Goal: Navigation & Orientation: Find specific page/section

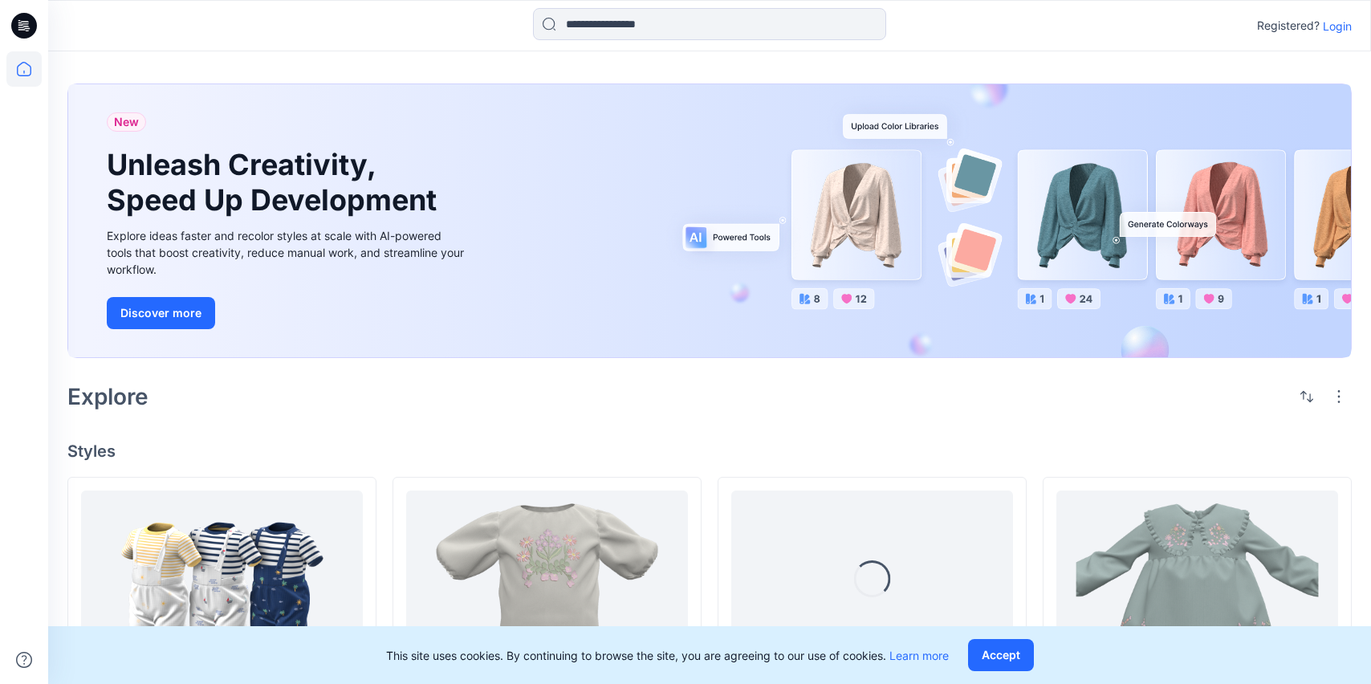
click at [1331, 25] on p "Login" at bounding box center [1337, 26] width 29 height 17
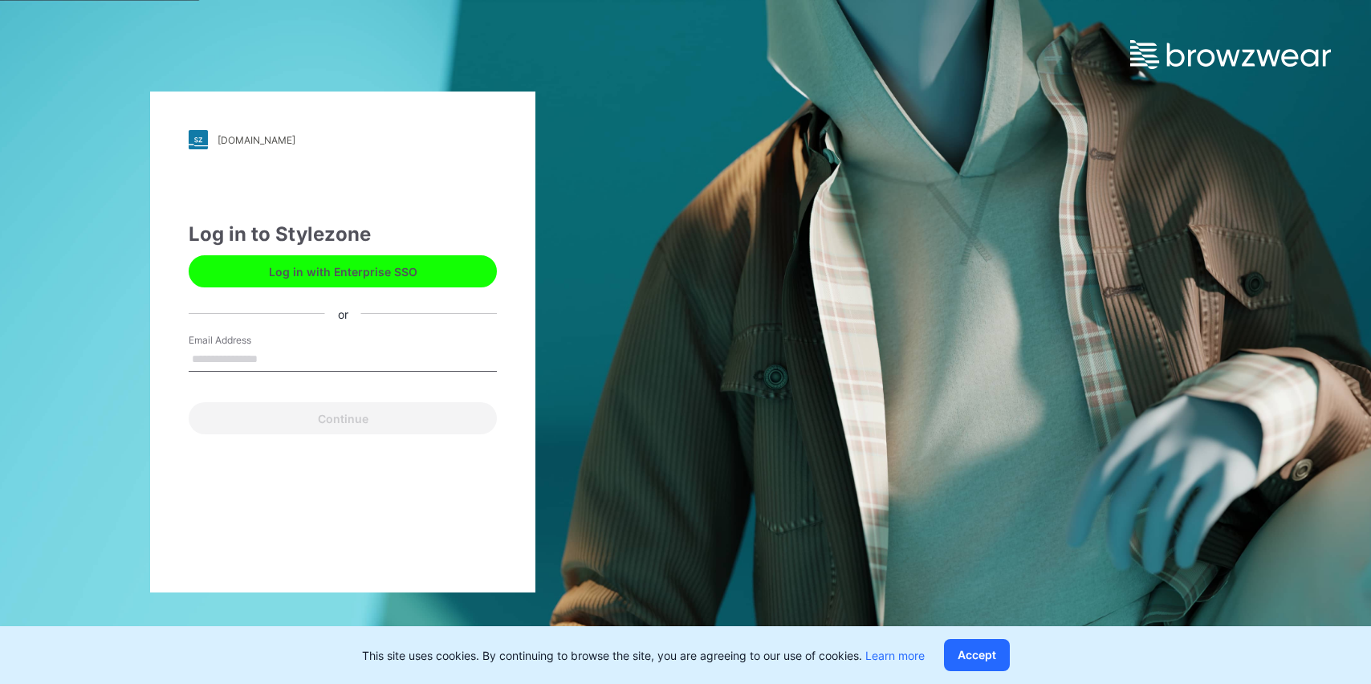
click at [387, 368] on input "Email Address" at bounding box center [343, 360] width 308 height 24
click at [387, 367] on input "Email Address" at bounding box center [343, 360] width 308 height 24
type input "**********"
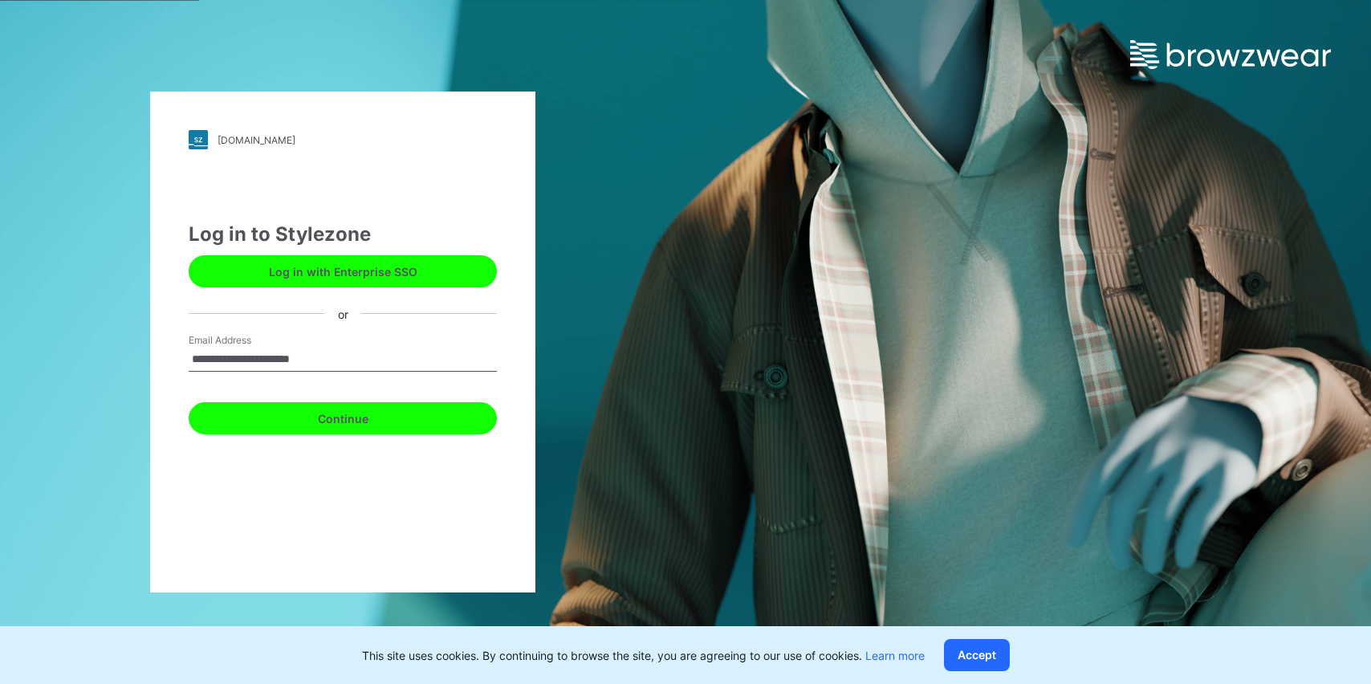
click at [397, 426] on button "Continue" at bounding box center [343, 418] width 308 height 32
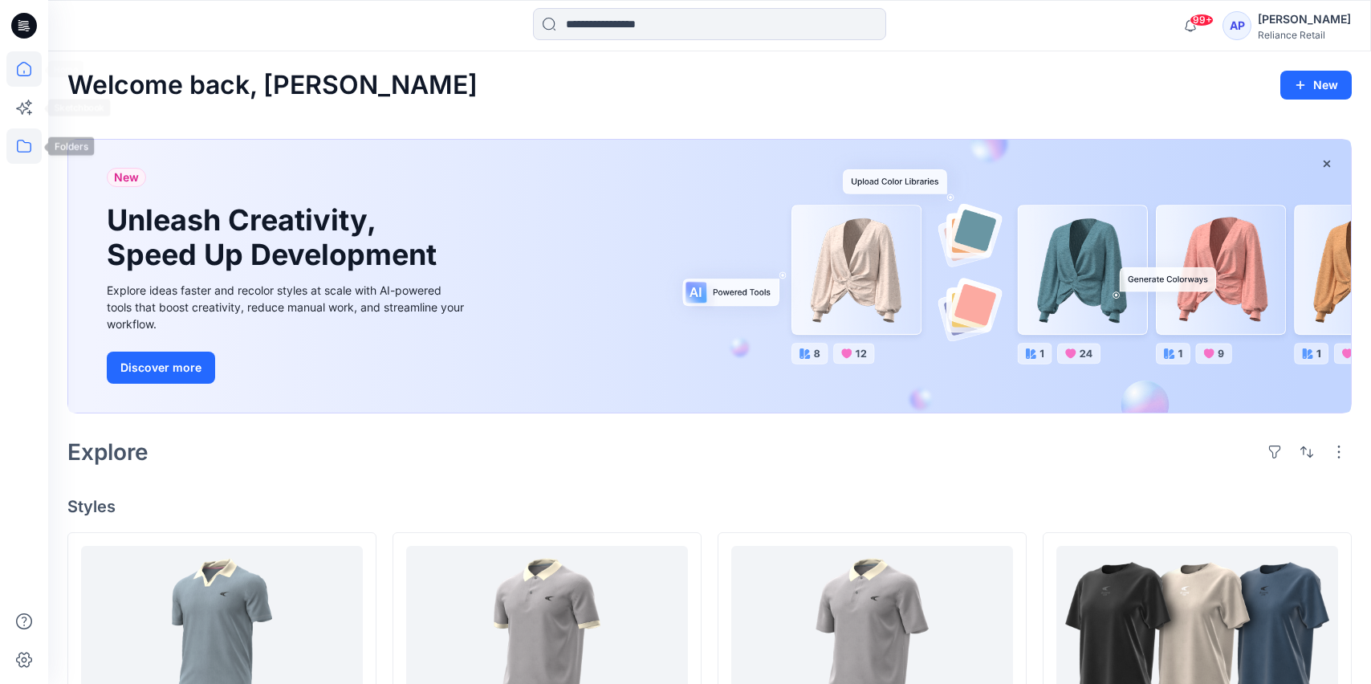
click at [26, 145] on icon at bounding box center [23, 145] width 35 height 35
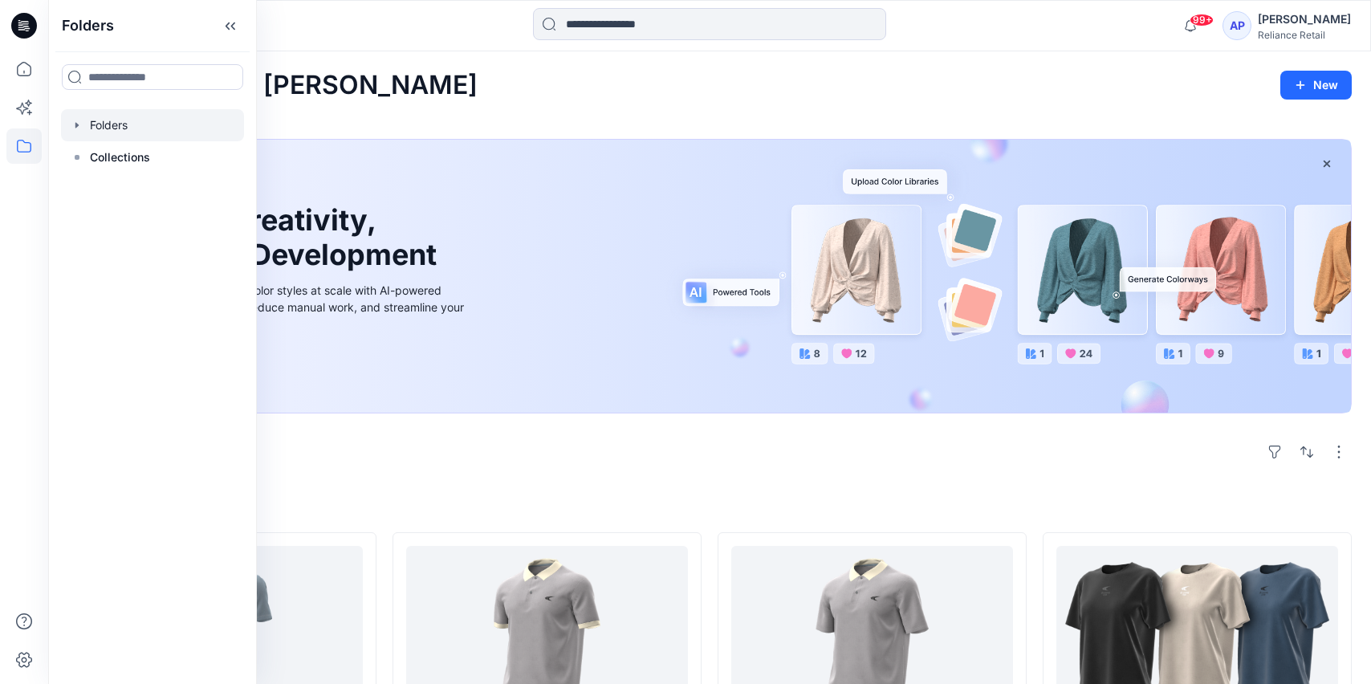
click at [124, 133] on div at bounding box center [152, 125] width 183 height 32
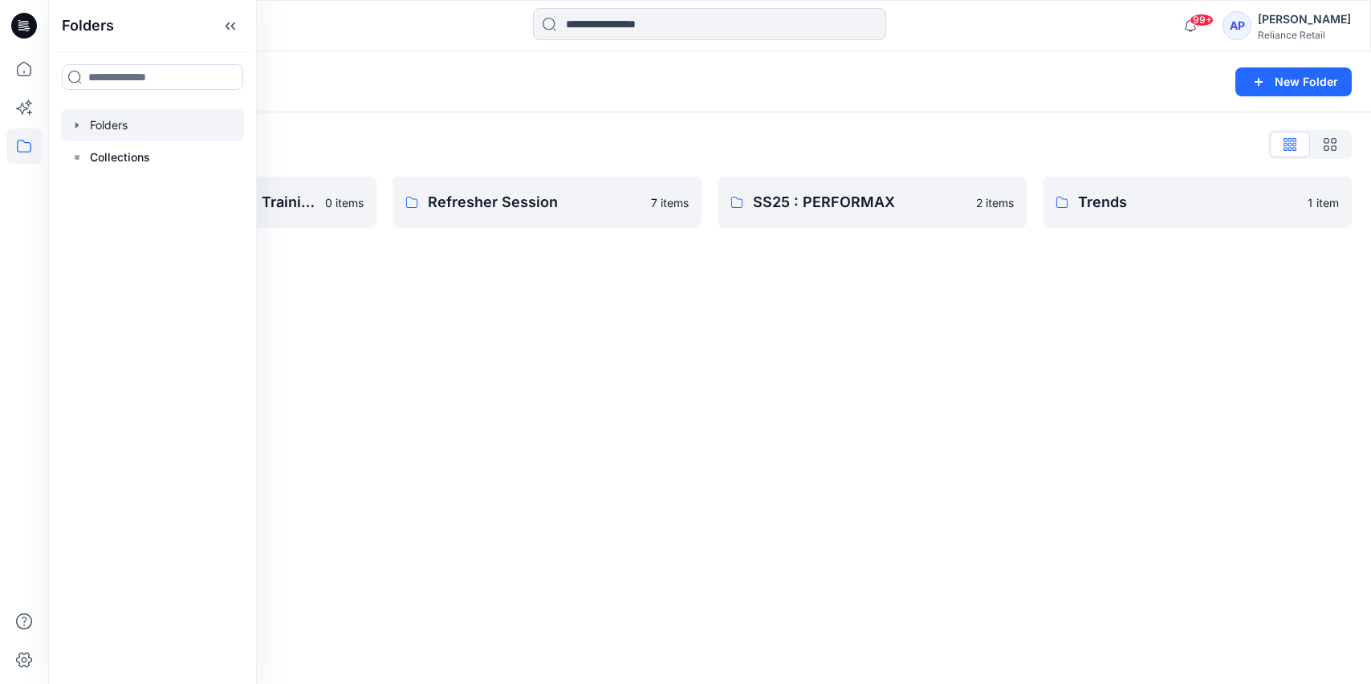
click at [464, 334] on div "Folders New Folder Folders List BW x RIL Batch 7 Core Training 0 items Refreshe…" at bounding box center [709, 367] width 1323 height 633
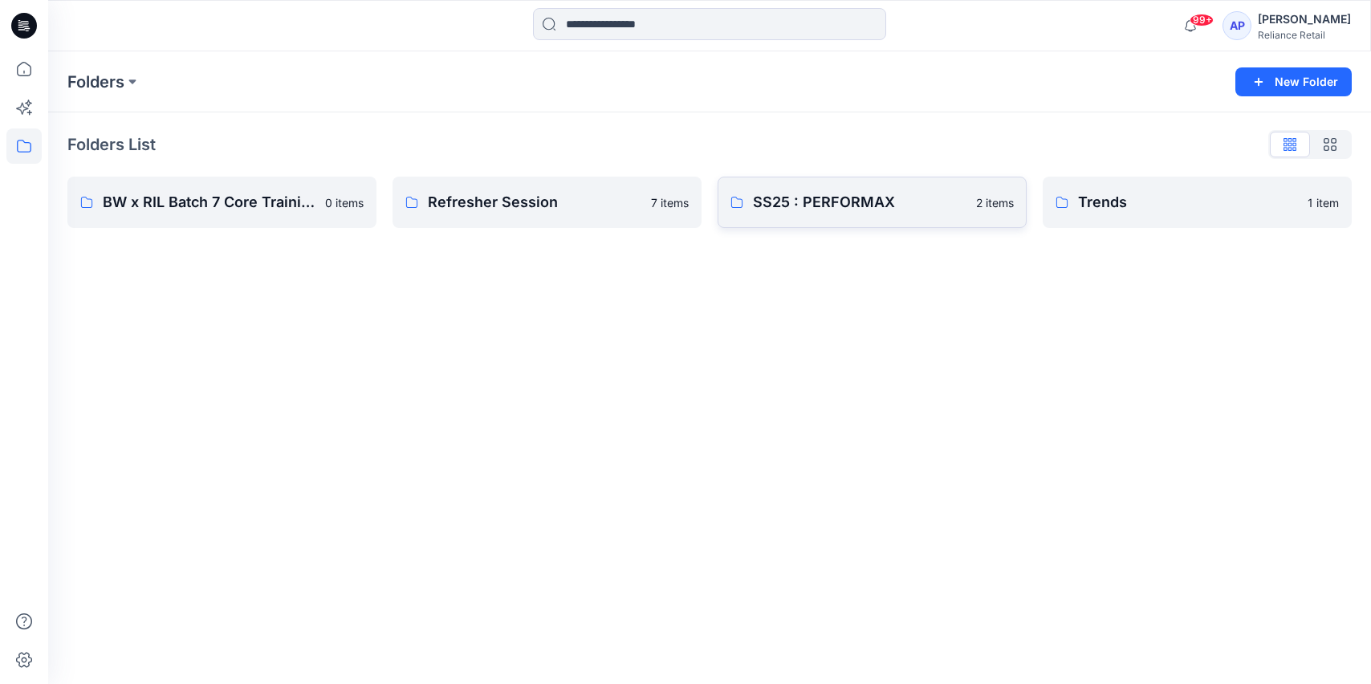
click at [791, 202] on p "SS25 : PERFORMAX" at bounding box center [860, 202] width 214 height 22
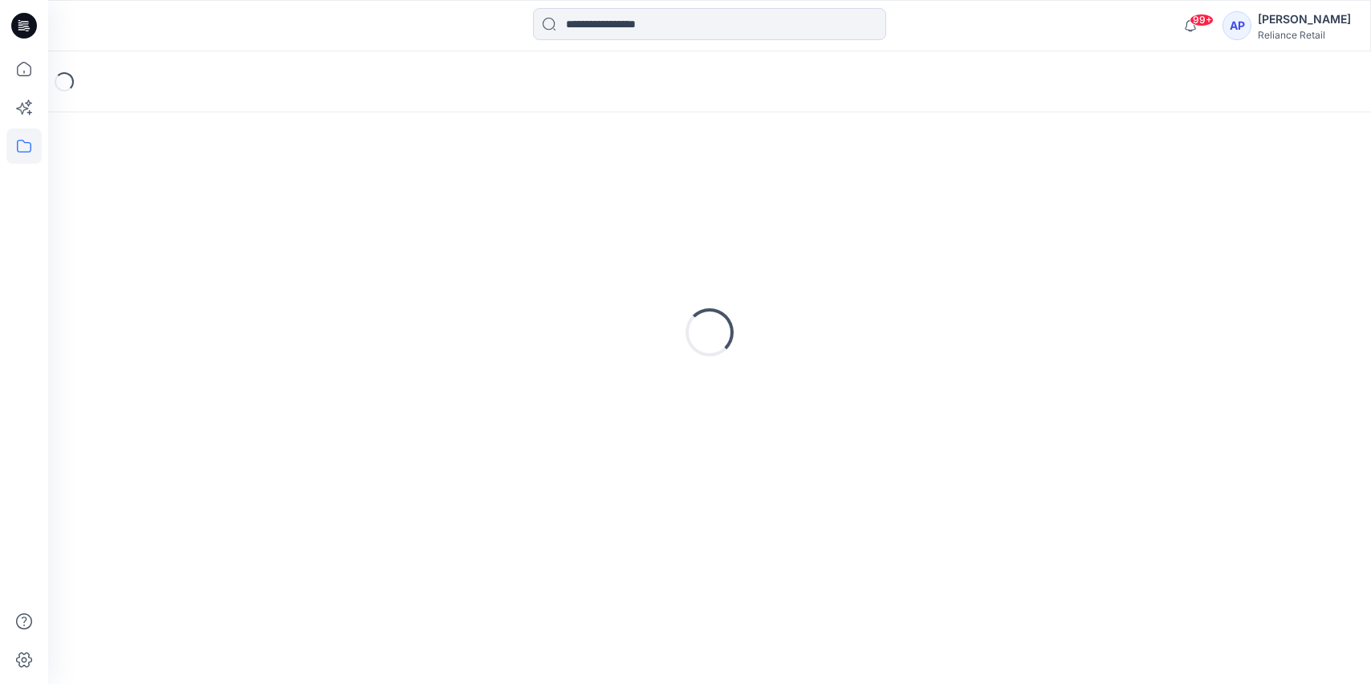
click at [791, 202] on div "Loading..." at bounding box center [709, 332] width 1285 height 401
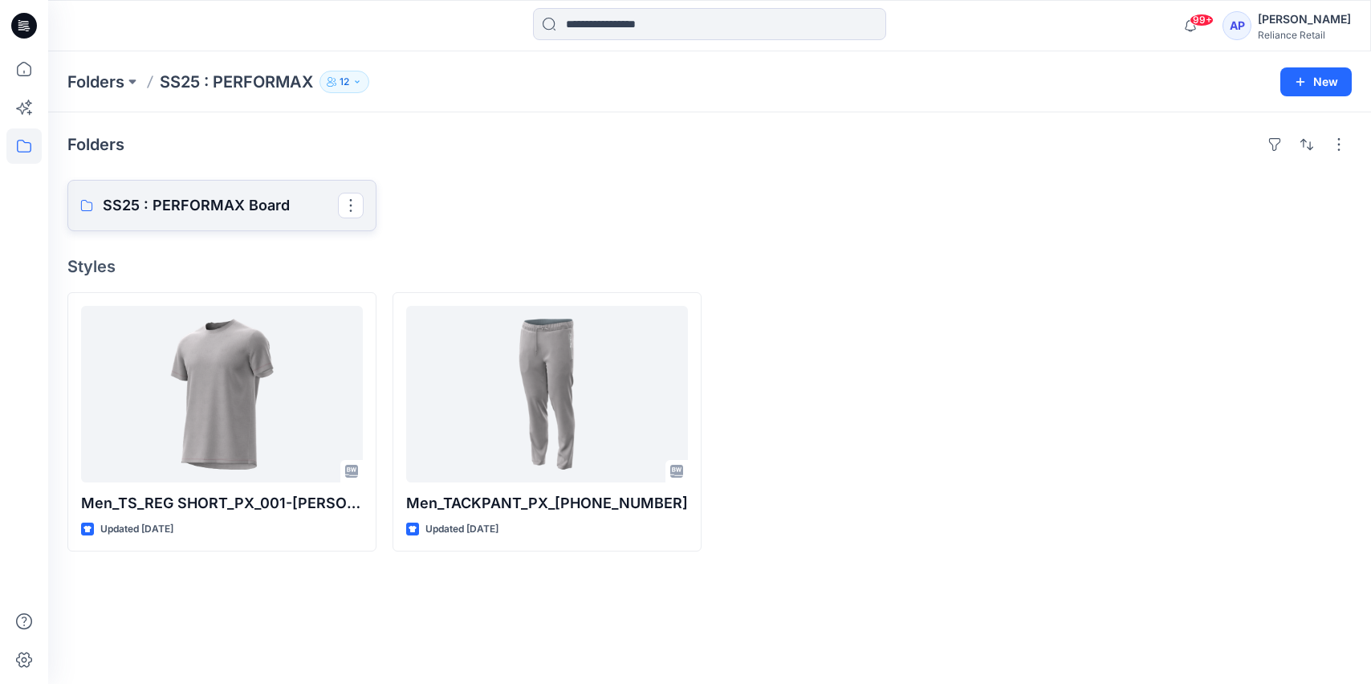
click at [242, 194] on p "SS25 : PERFORMAX Board" at bounding box center [220, 205] width 235 height 22
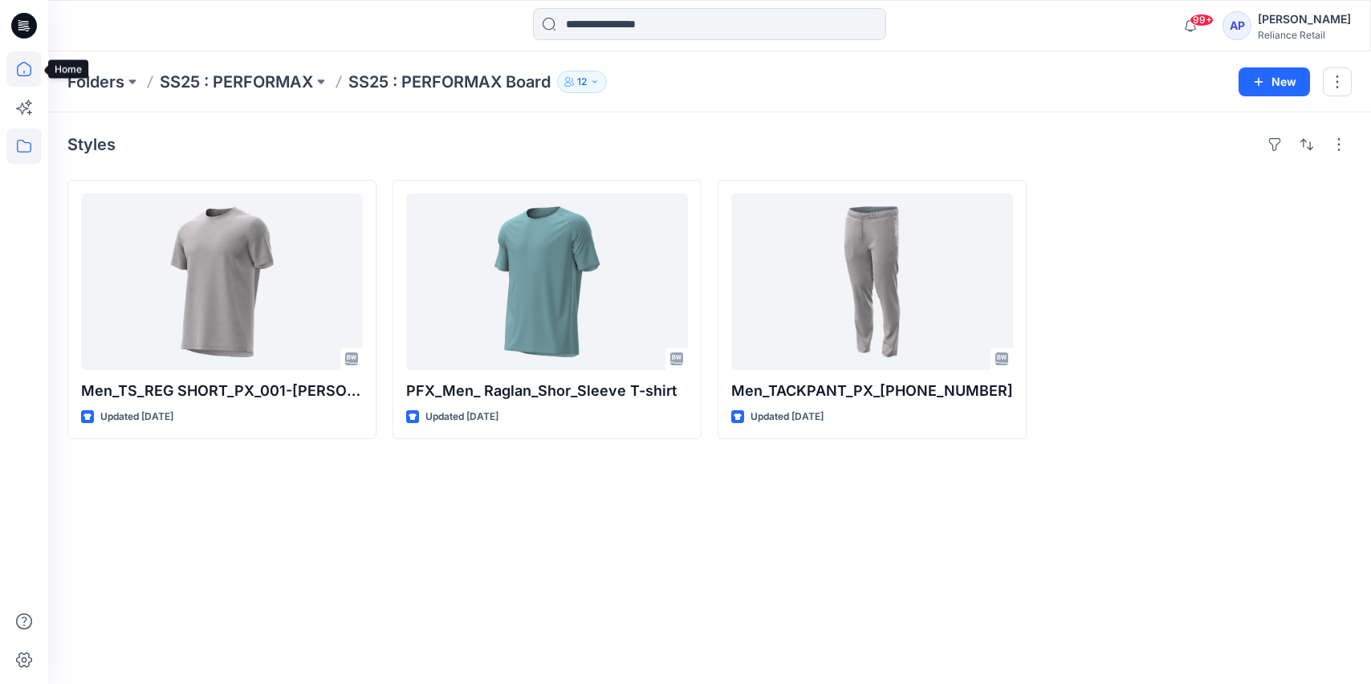
click at [23, 81] on icon at bounding box center [23, 68] width 35 height 35
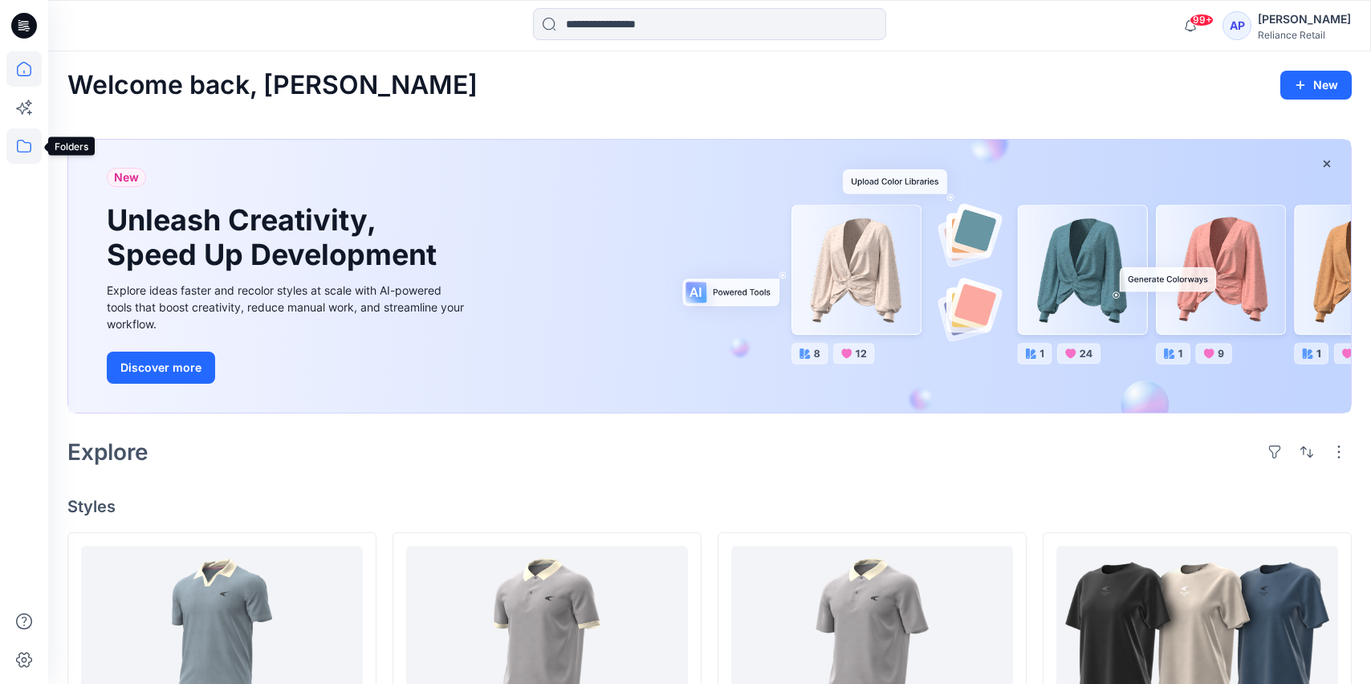
click at [22, 144] on icon at bounding box center [23, 145] width 35 height 35
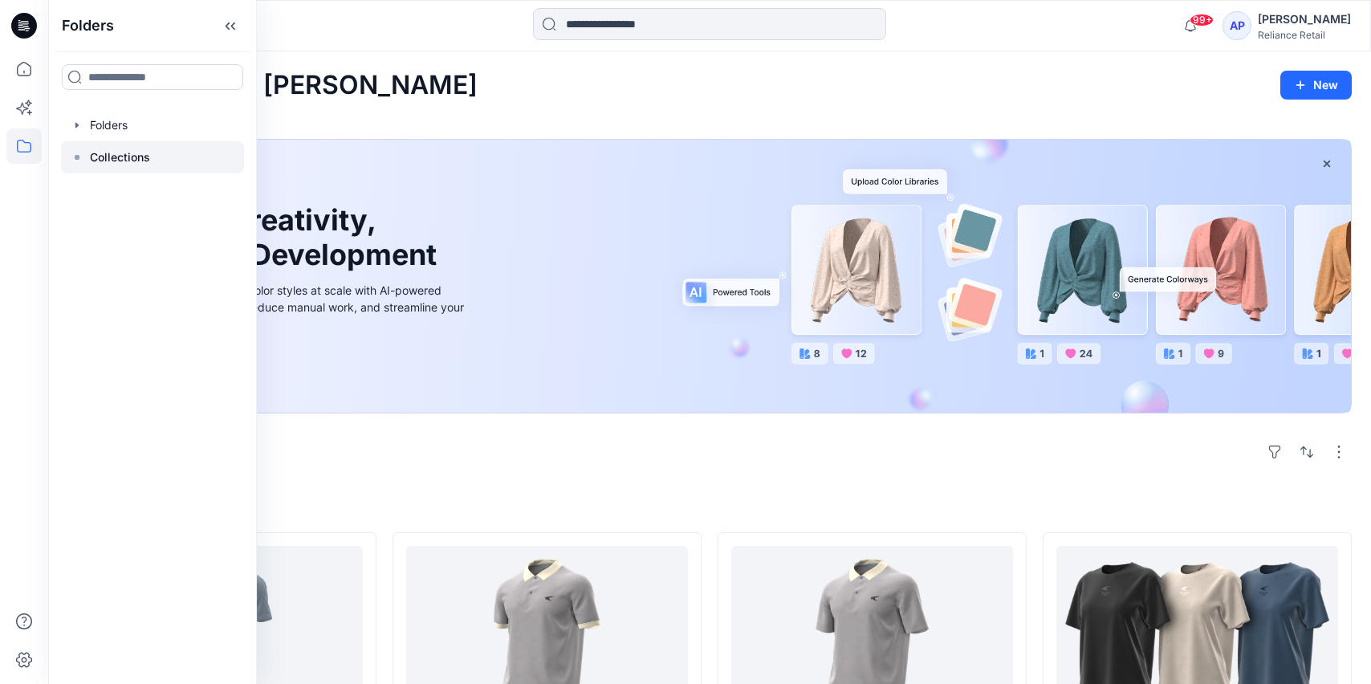
click at [120, 162] on p "Collections" at bounding box center [120, 157] width 60 height 19
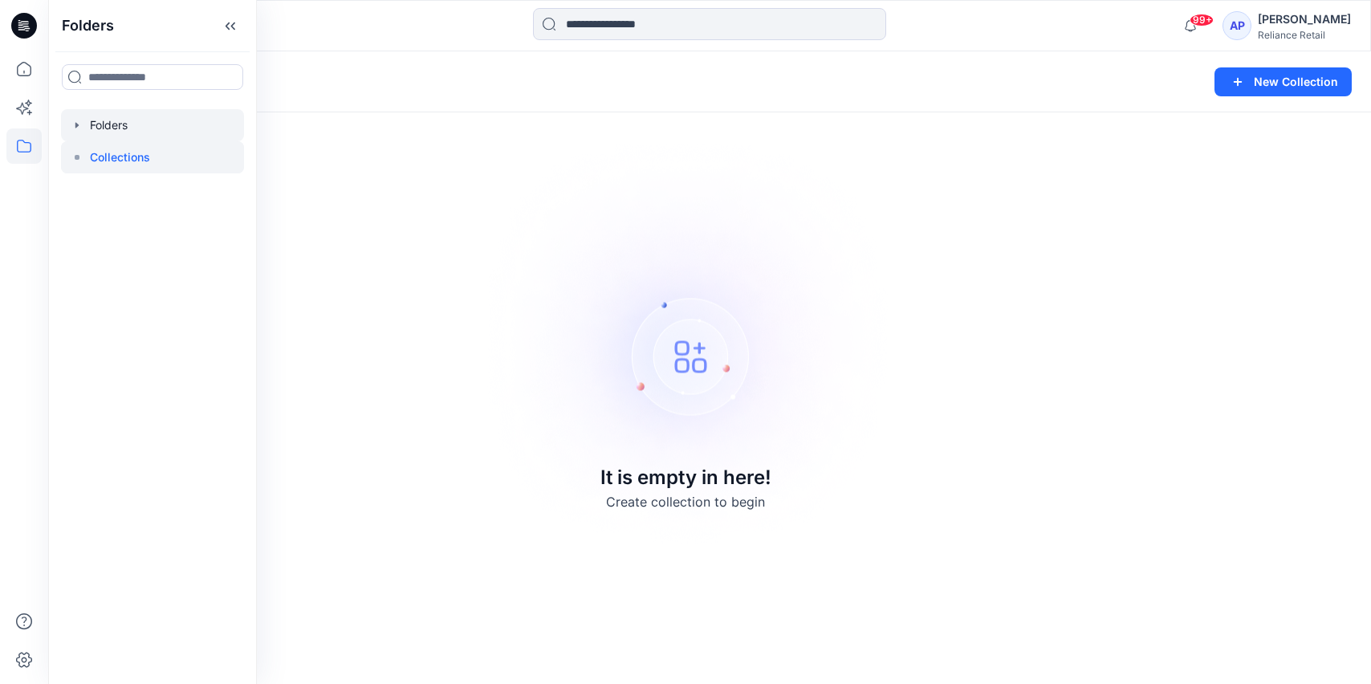
click at [131, 131] on div at bounding box center [152, 125] width 183 height 32
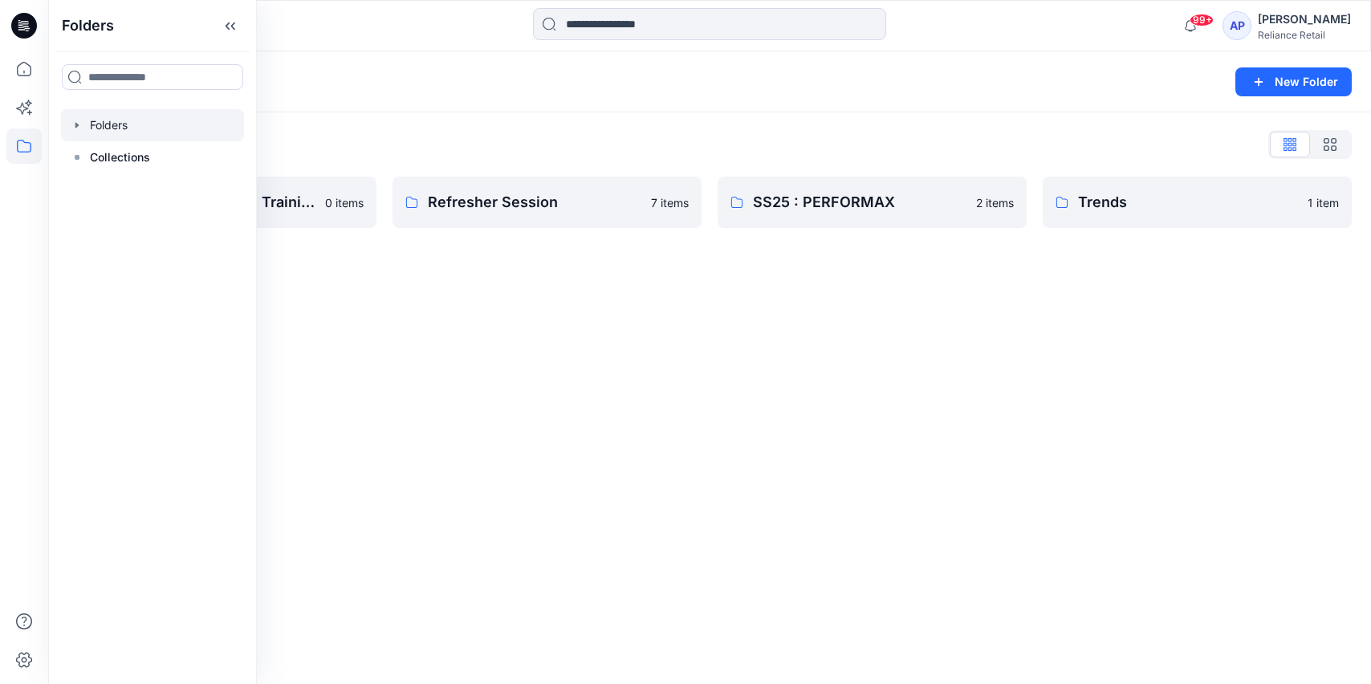
click at [656, 336] on div "Folders New Folder Folders List BW x RIL Batch 7 Core Training 0 items Refreshe…" at bounding box center [709, 367] width 1323 height 633
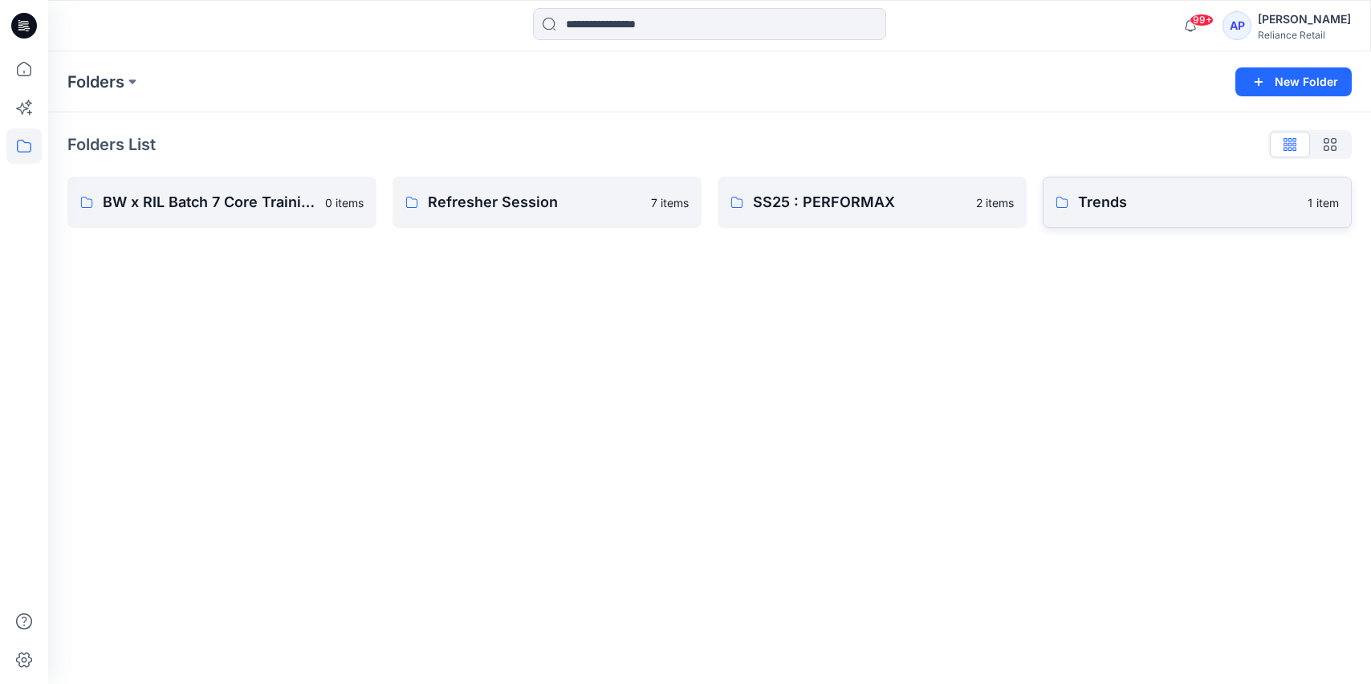
click at [1210, 218] on link "Trends 1 item" at bounding box center [1197, 202] width 309 height 51
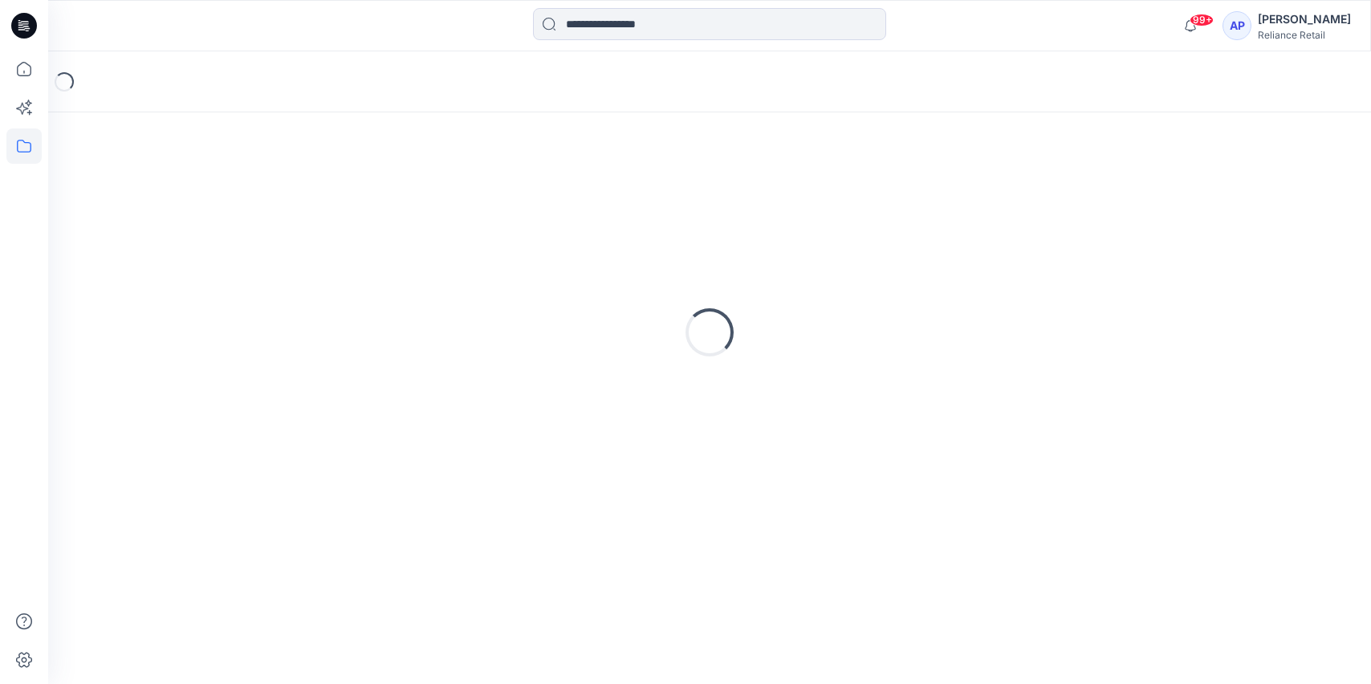
click at [1210, 218] on div "Loading..." at bounding box center [709, 332] width 1285 height 401
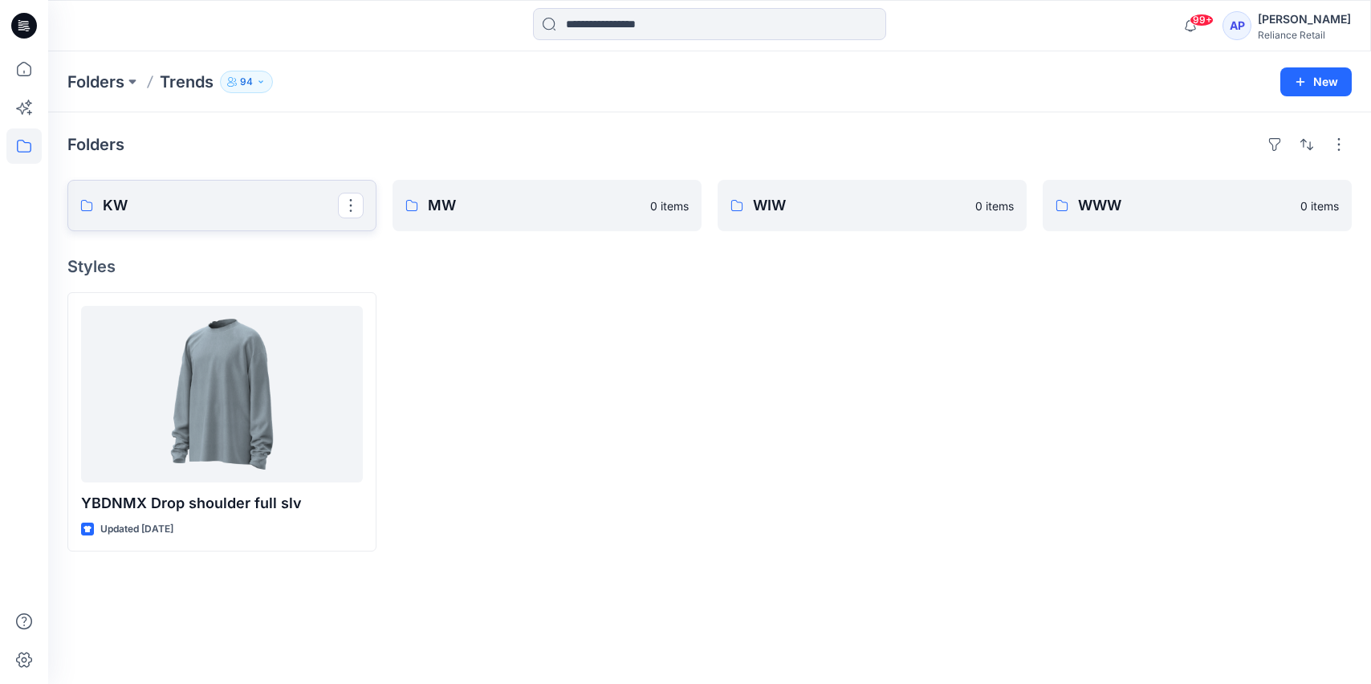
click at [143, 213] on p "KW" at bounding box center [220, 205] width 235 height 22
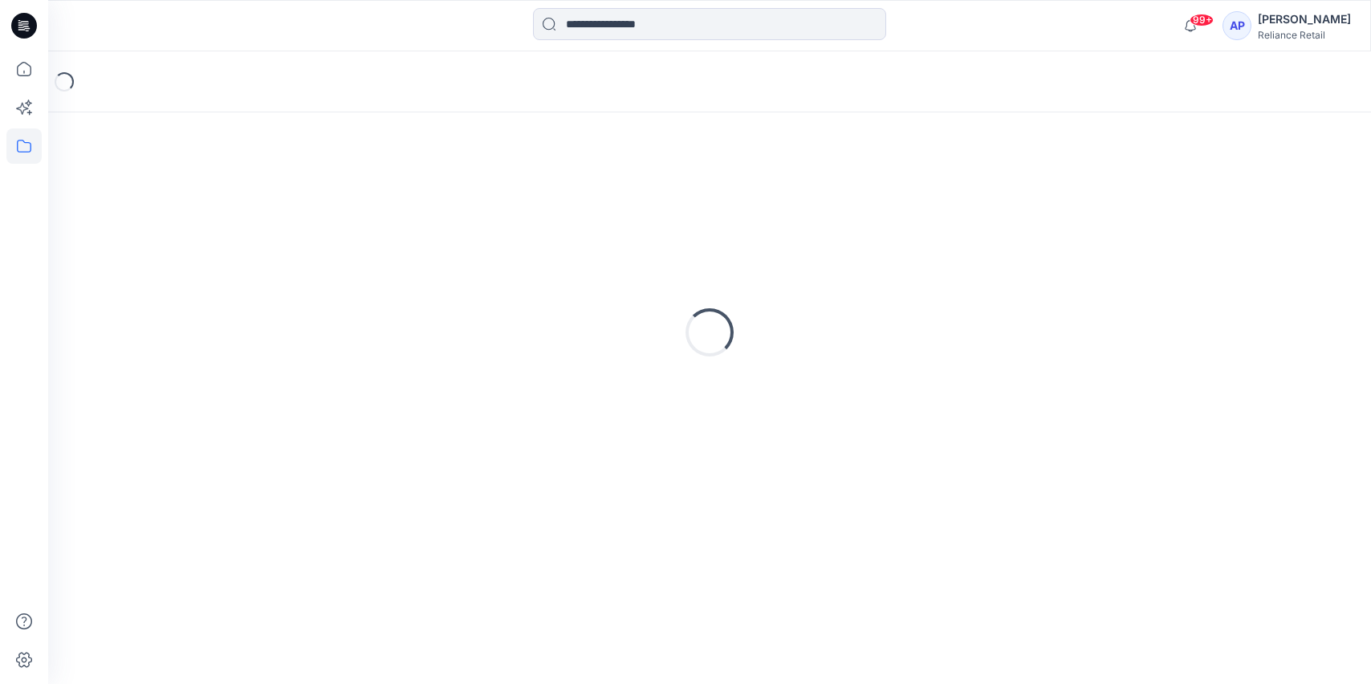
click at [143, 213] on div "Loading..." at bounding box center [709, 332] width 1285 height 401
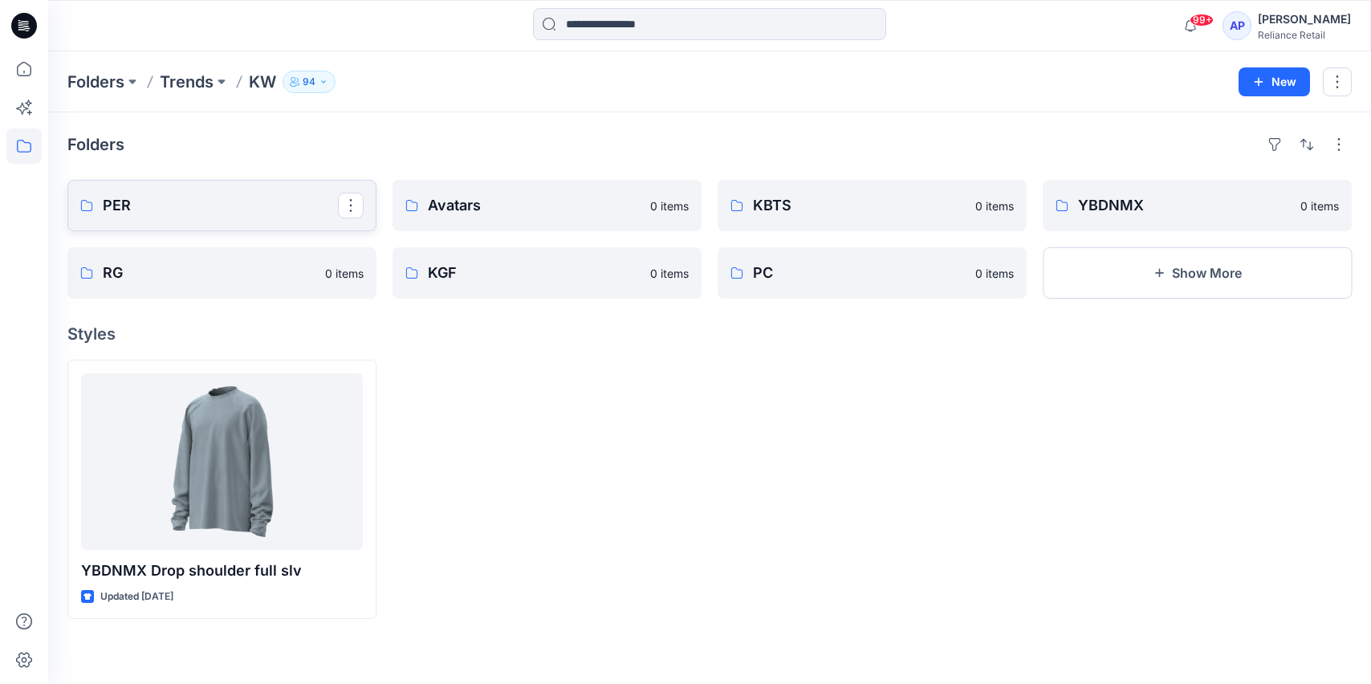
click at [153, 213] on p "PER" at bounding box center [220, 205] width 235 height 22
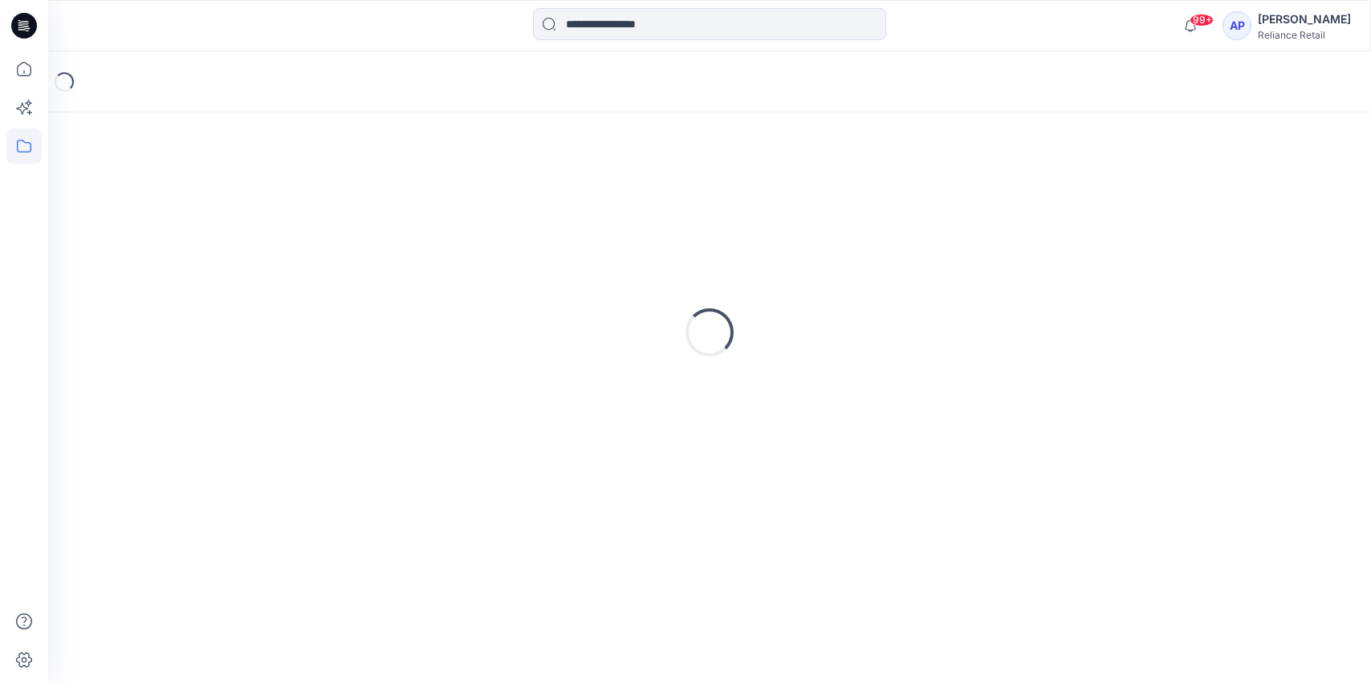
click at [153, 213] on div "Loading..." at bounding box center [709, 332] width 1285 height 401
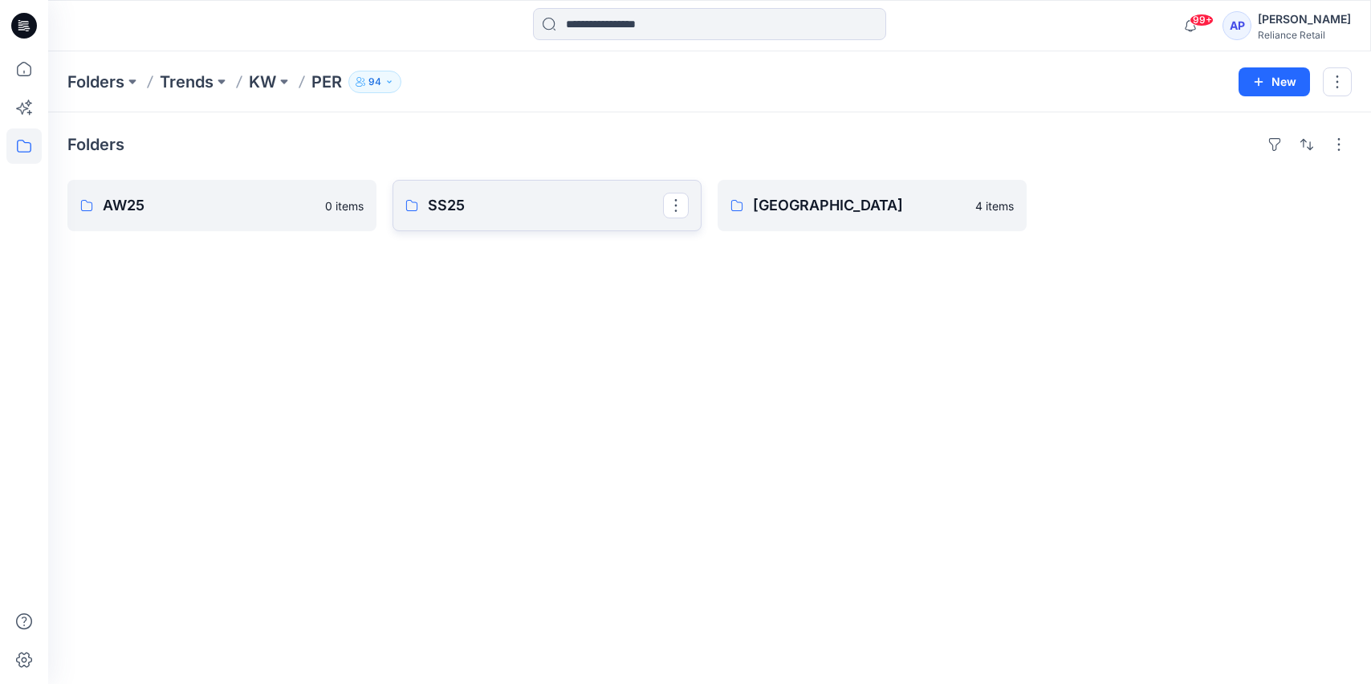
click at [516, 209] on p "SS25" at bounding box center [545, 205] width 235 height 22
click at [186, 214] on p "AW25" at bounding box center [220, 205] width 235 height 22
click at [11, 60] on icon at bounding box center [23, 68] width 35 height 35
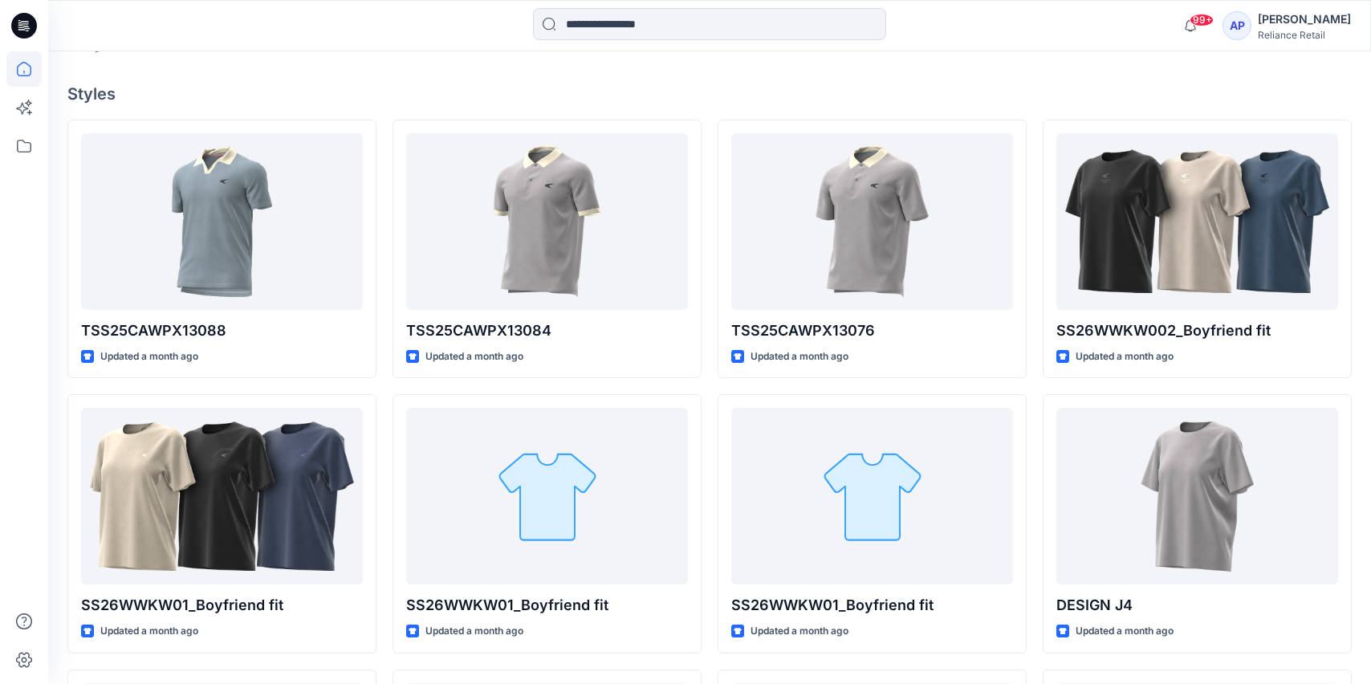
scroll to position [405, 0]
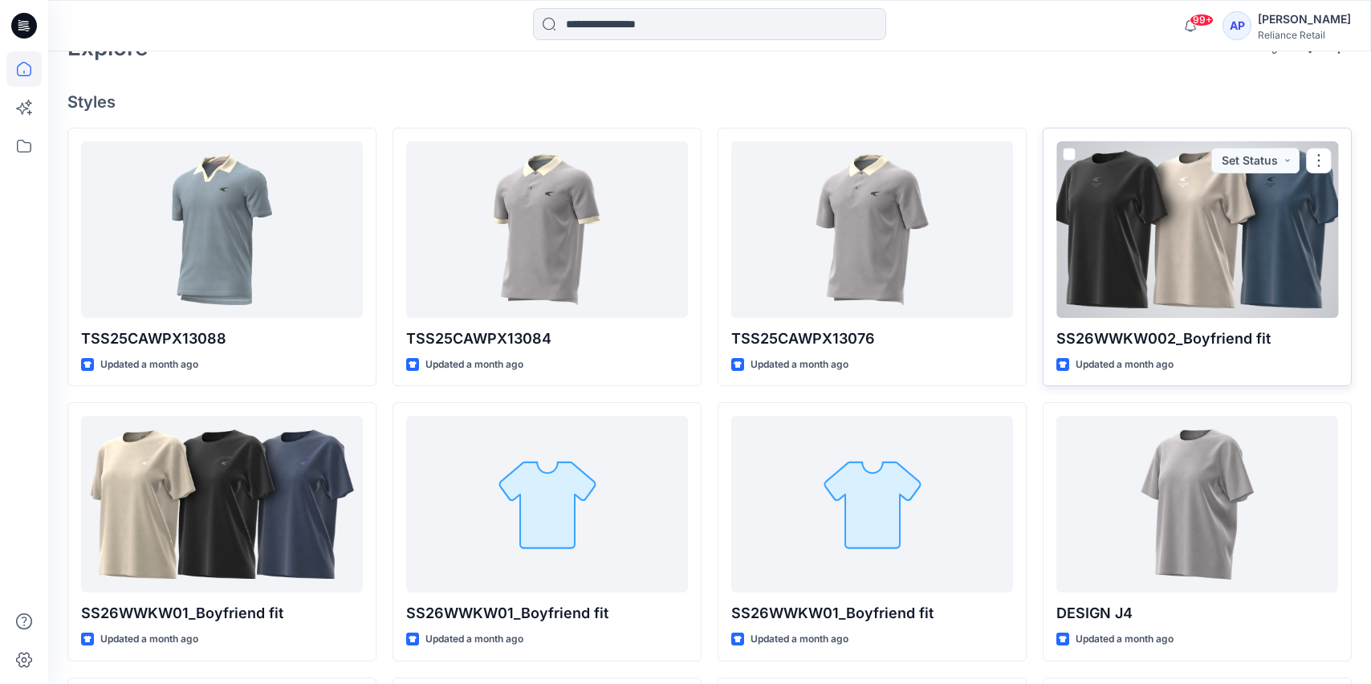
click at [1182, 232] on div at bounding box center [1198, 229] width 282 height 177
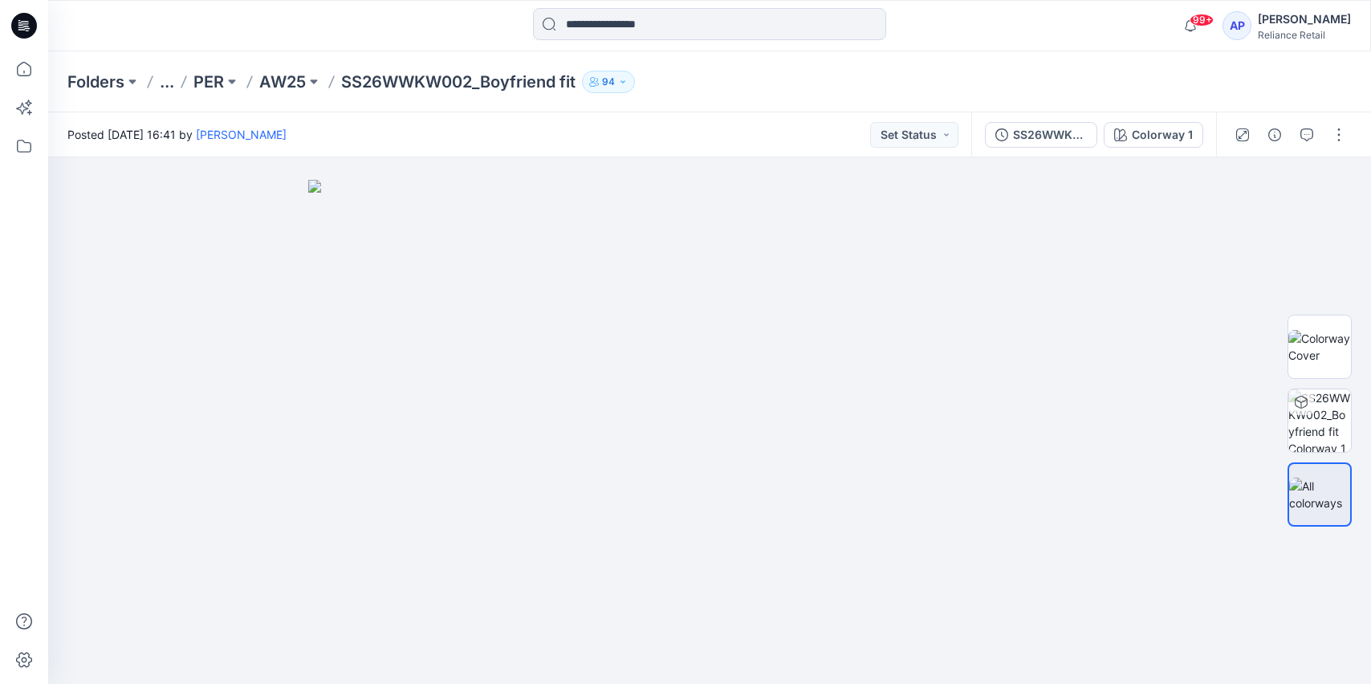
click at [174, 85] on button "..." at bounding box center [167, 82] width 14 height 22
click at [450, 130] on div "Posted Thursday, August 07, 2025 16:41 by Aishwarya Pandey Set Status" at bounding box center [509, 134] width 923 height 44
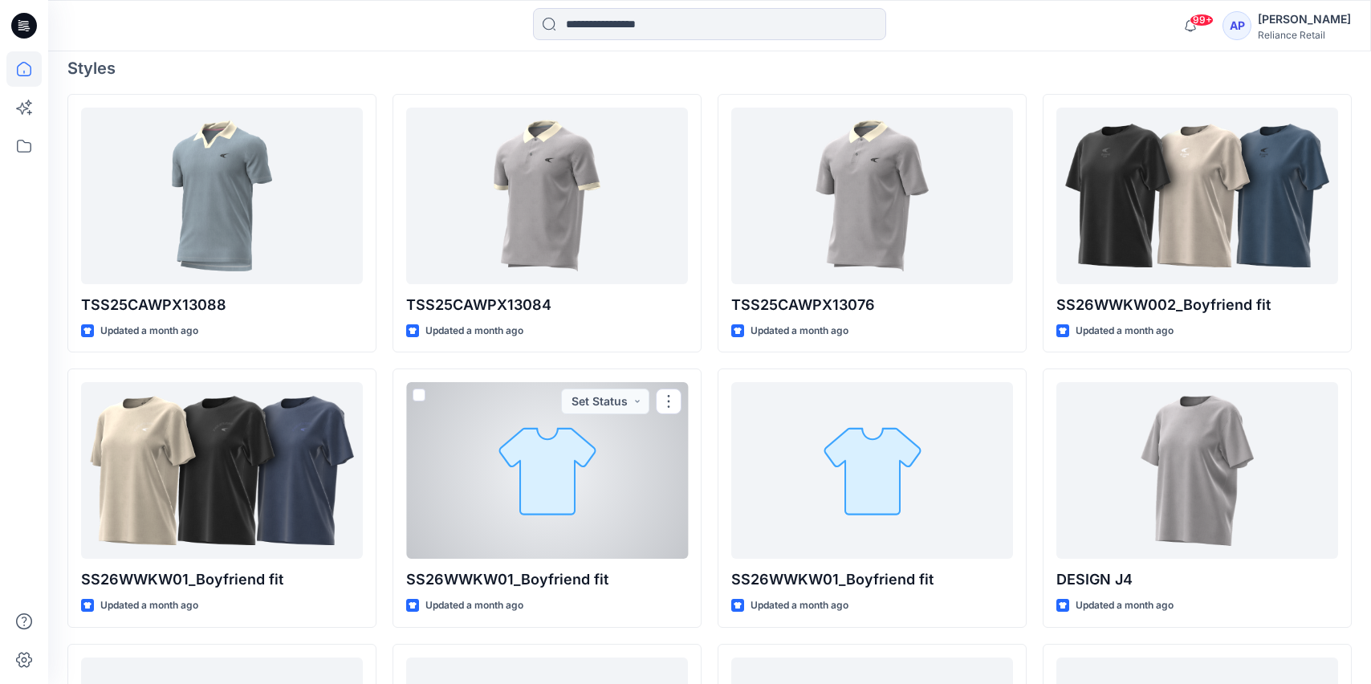
scroll to position [433, 0]
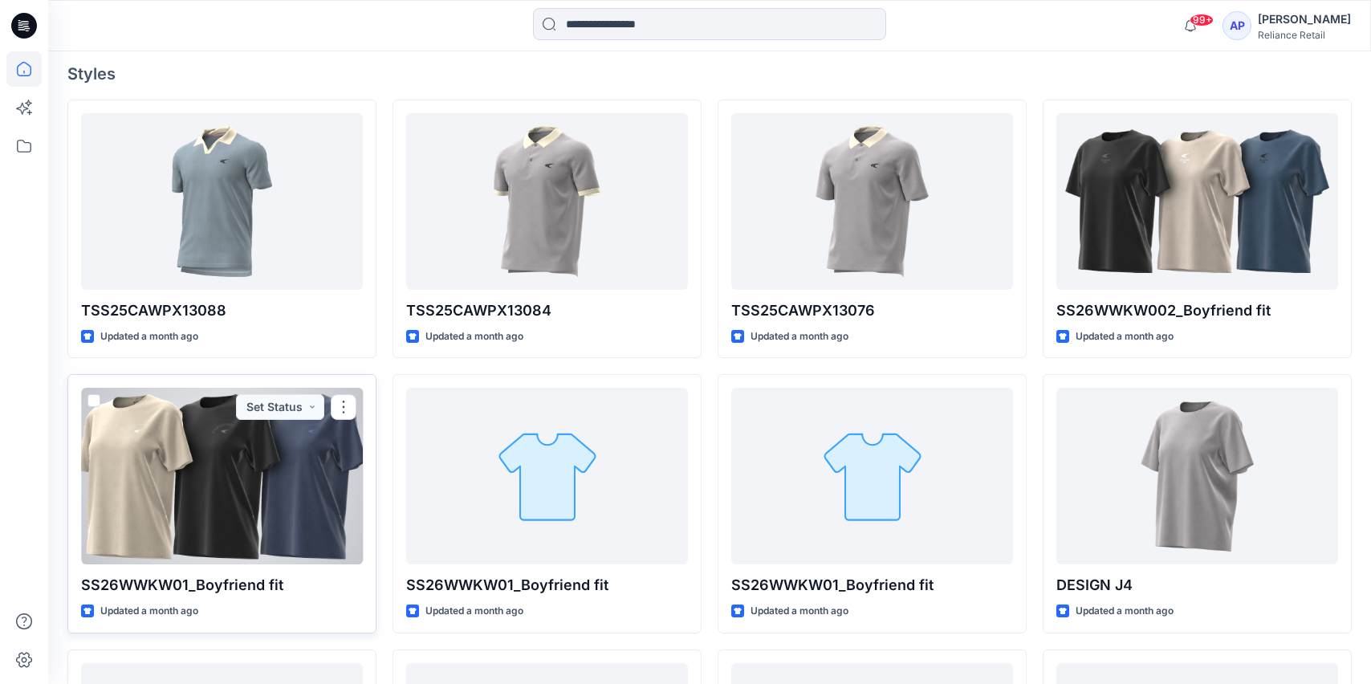
click at [299, 475] on div at bounding box center [222, 476] width 282 height 177
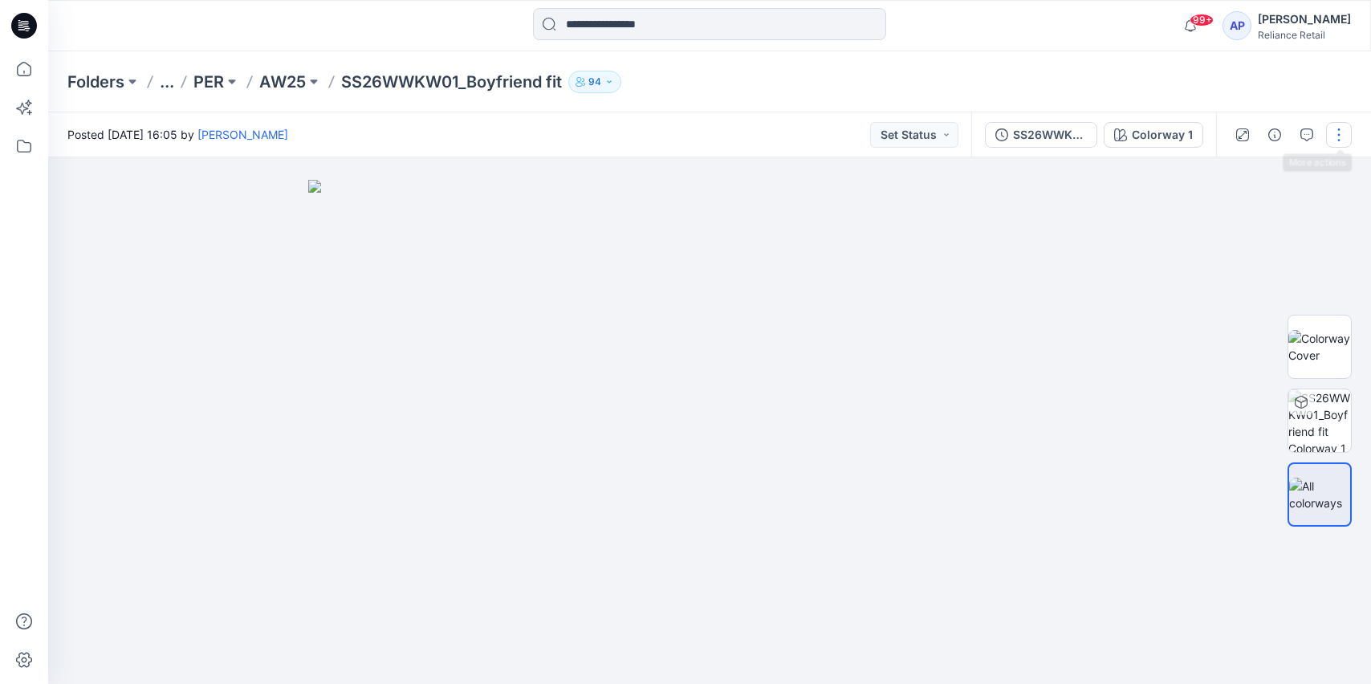
click at [1341, 141] on button "button" at bounding box center [1339, 135] width 26 height 26
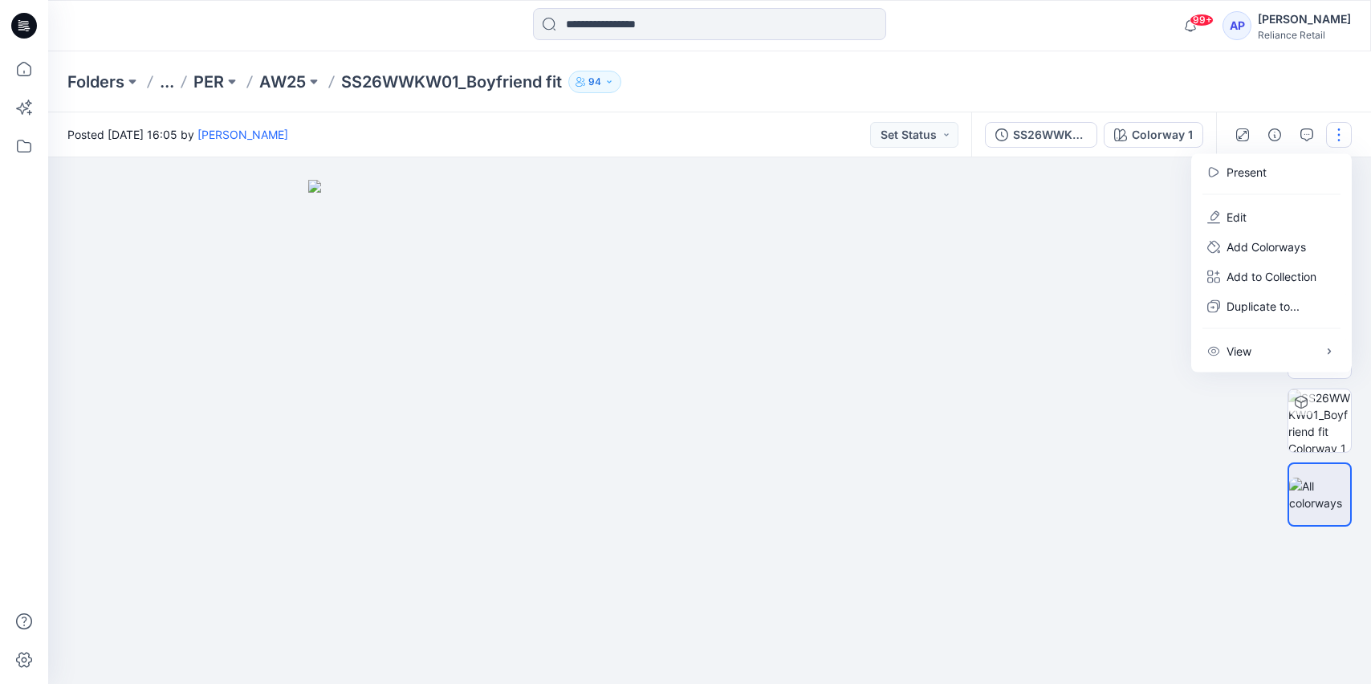
click at [1124, 356] on div at bounding box center [709, 420] width 1323 height 527
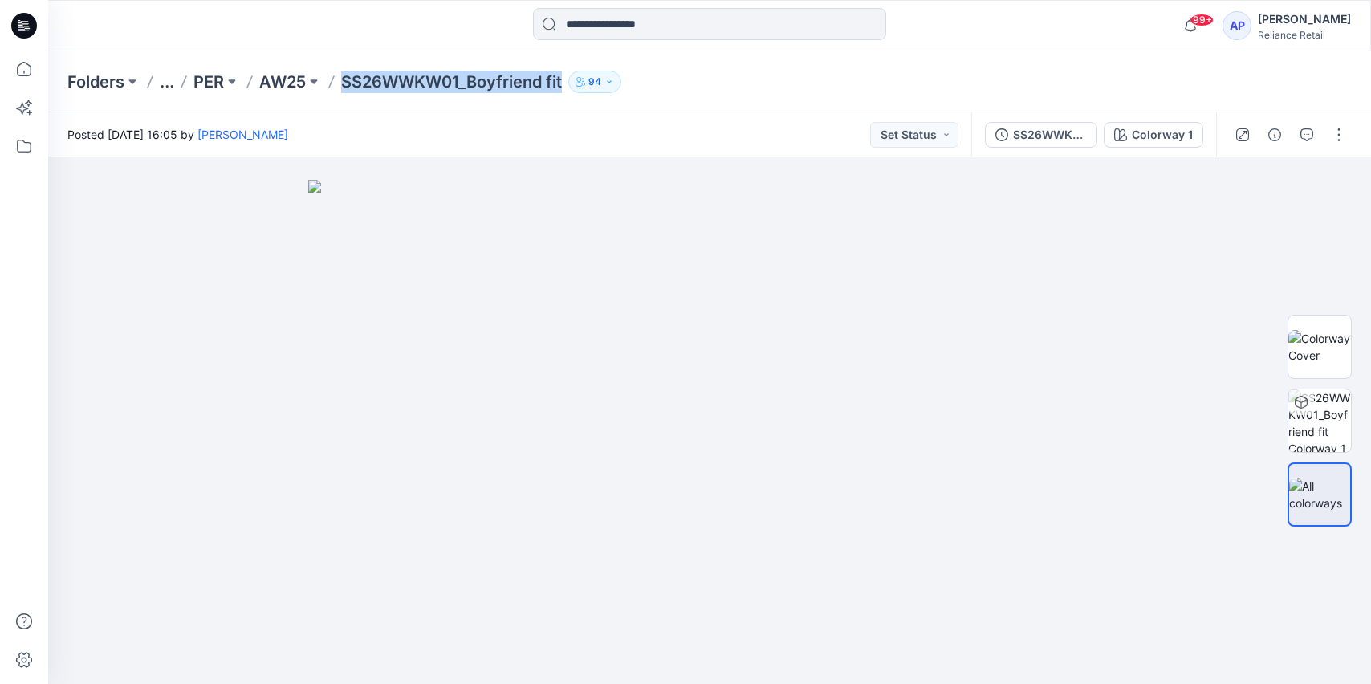
drag, startPoint x: 345, startPoint y: 82, endPoint x: 544, endPoint y: 91, distance: 198.5
click at [544, 91] on p "SS26WWKW01_Boyfriend fit" at bounding box center [451, 82] width 221 height 22
copy p "SS26WWKW01_Boyfriend"
click at [143, 35] on div at bounding box center [213, 25] width 331 height 35
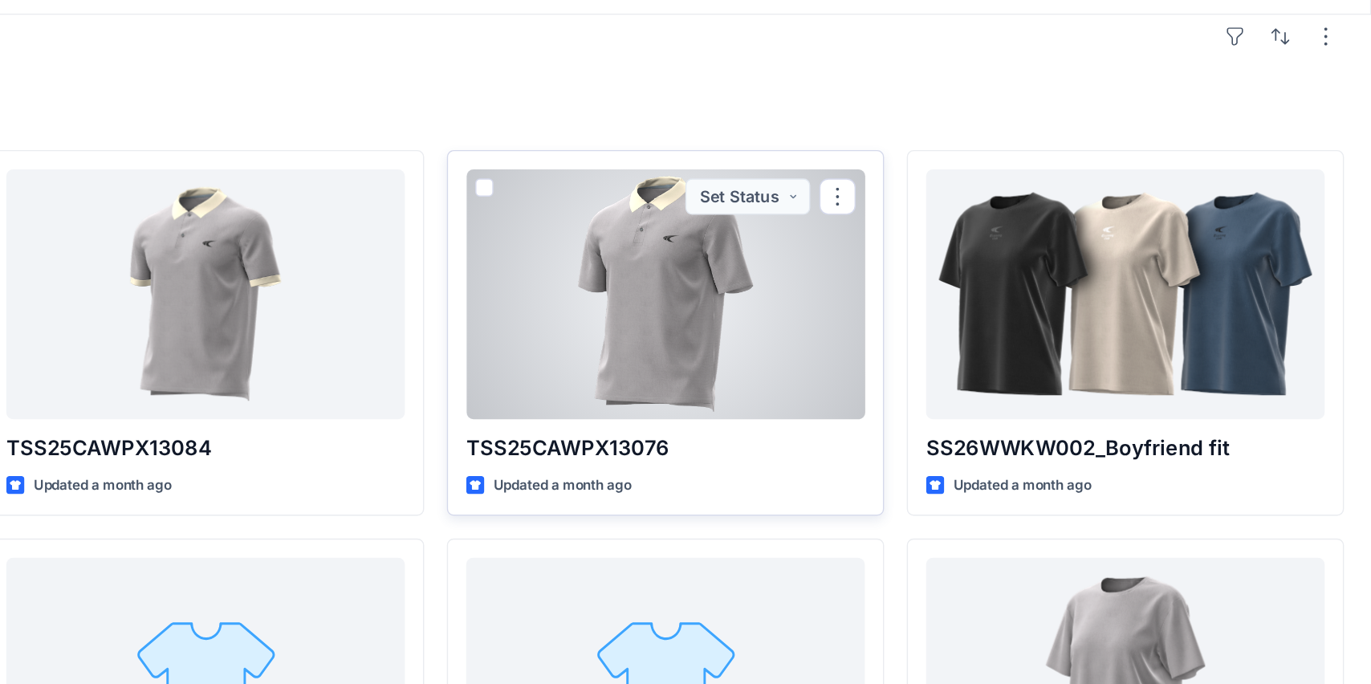
scroll to position [385, 0]
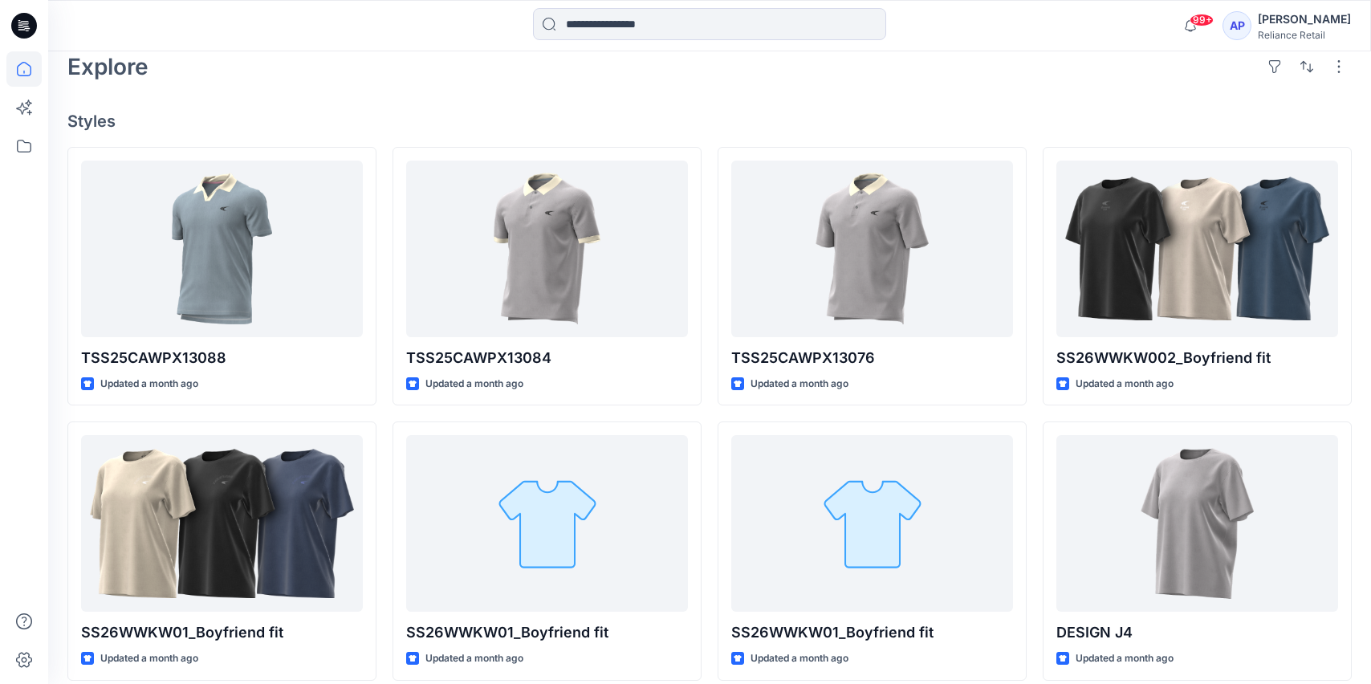
click at [1274, 26] on div "Aishwarya Pandey" at bounding box center [1304, 19] width 93 height 19
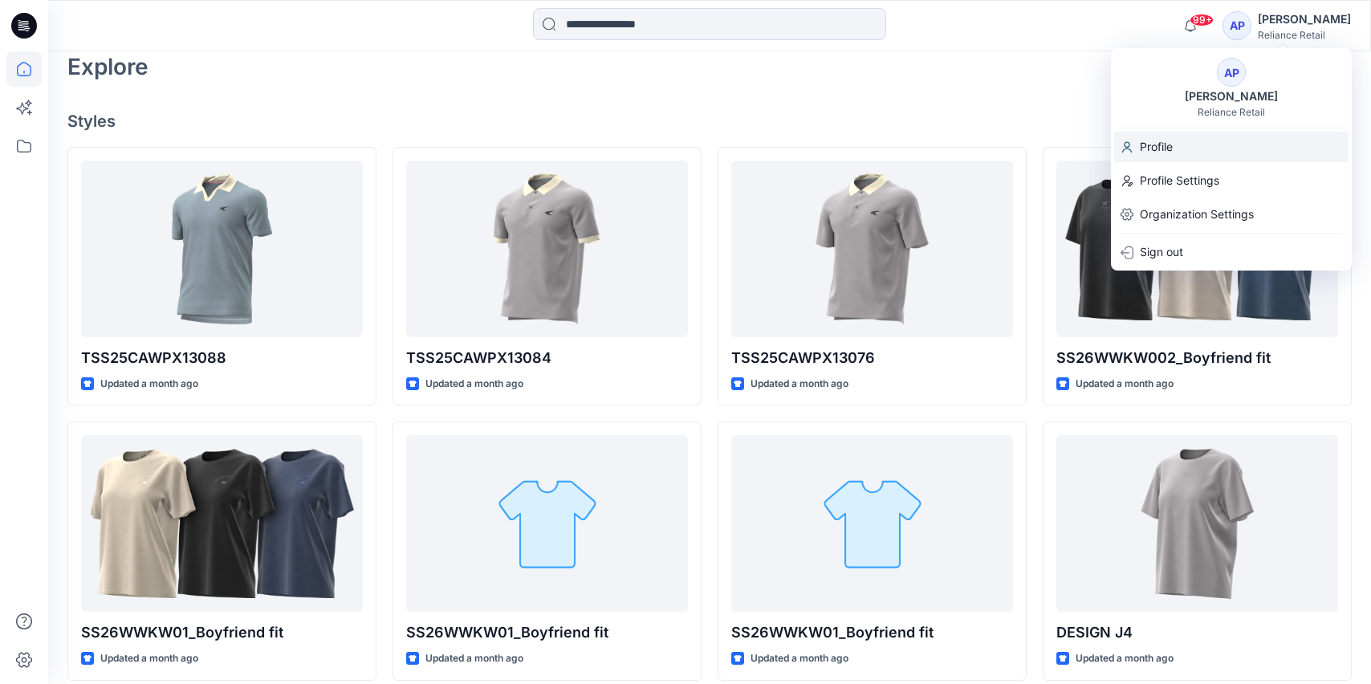
click at [1206, 148] on div "Profile" at bounding box center [1231, 147] width 234 height 31
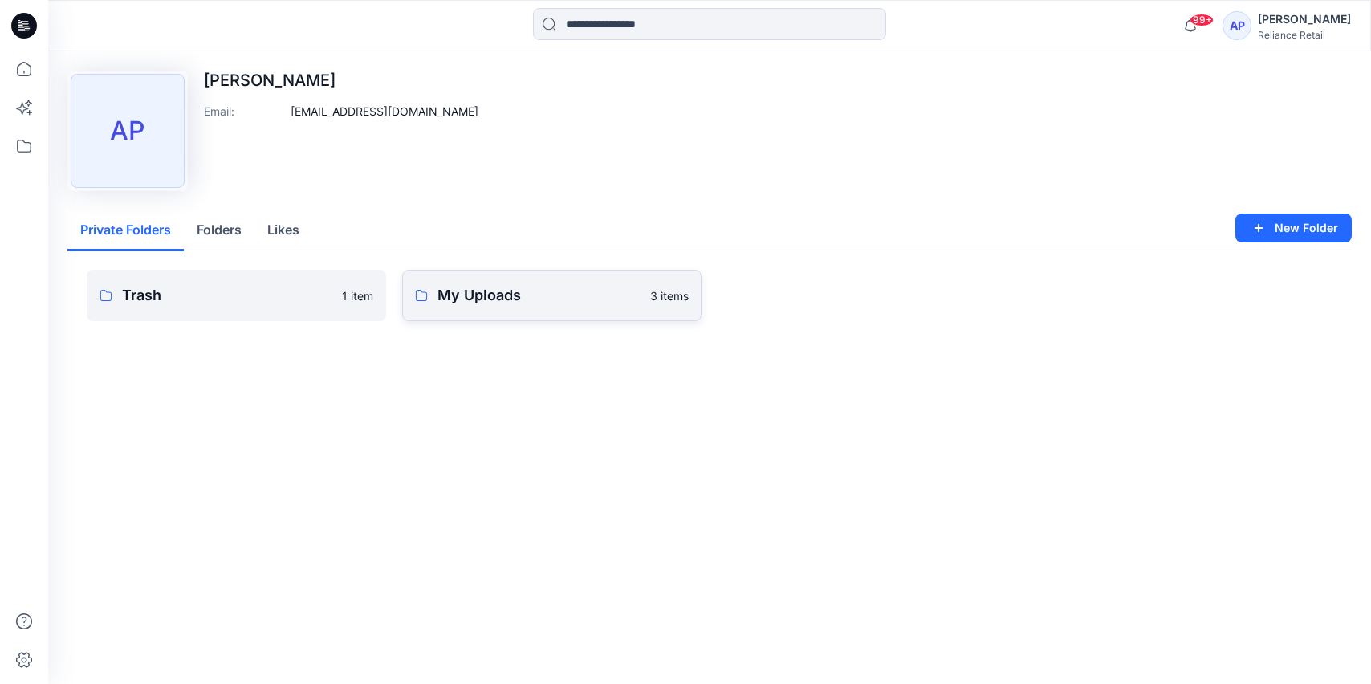
click at [531, 299] on p "My Uploads" at bounding box center [539, 295] width 203 height 22
